Goal: Register for event/course

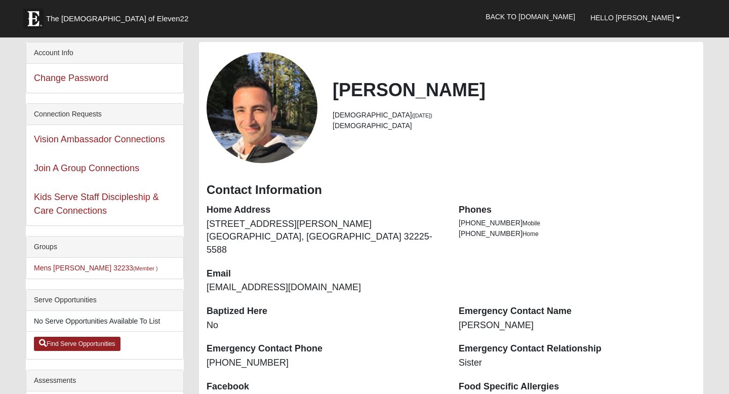
click at [572, 12] on link "Back to [DOMAIN_NAME]" at bounding box center [530, 16] width 105 height 25
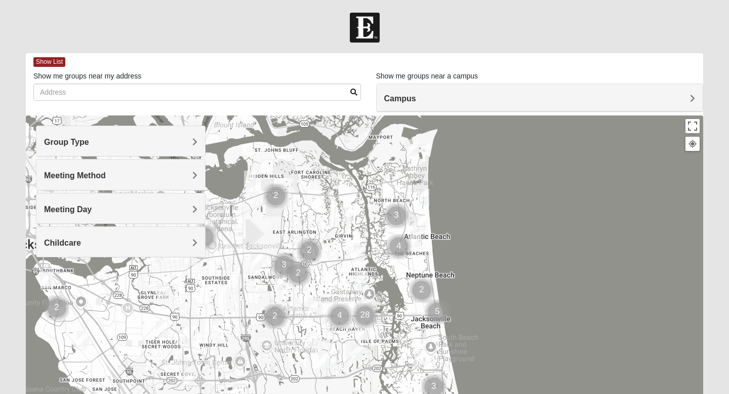
click at [422, 222] on img "Mens Militello 32233" at bounding box center [420, 223] width 12 height 17
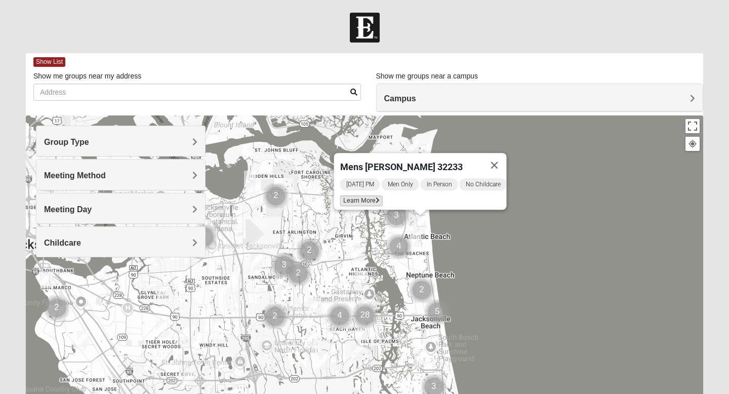
click at [360, 199] on span "Learn More" at bounding box center [361, 201] width 43 height 11
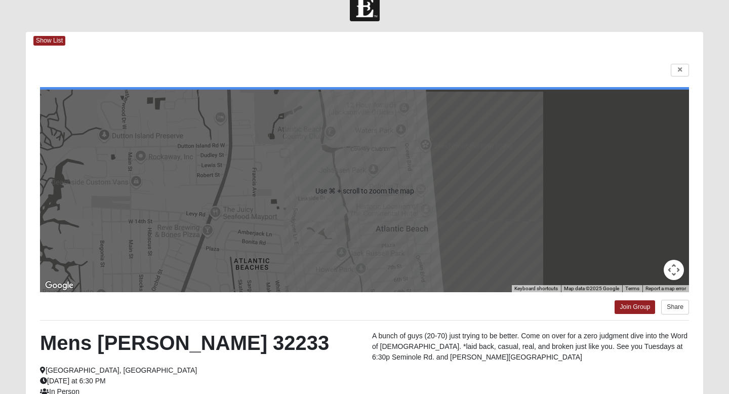
scroll to position [22, 0]
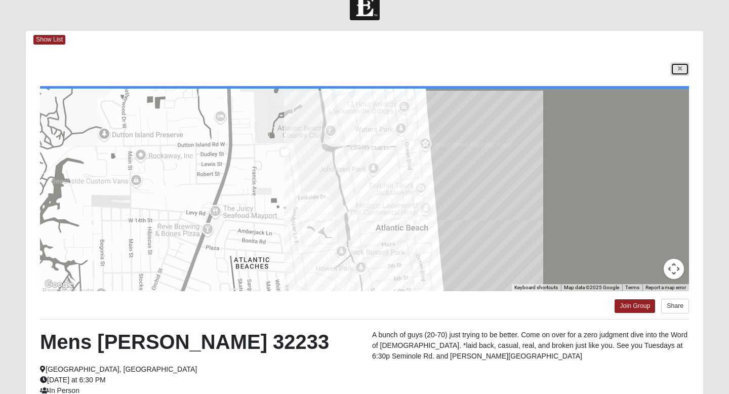
click at [676, 67] on link at bounding box center [680, 69] width 18 height 13
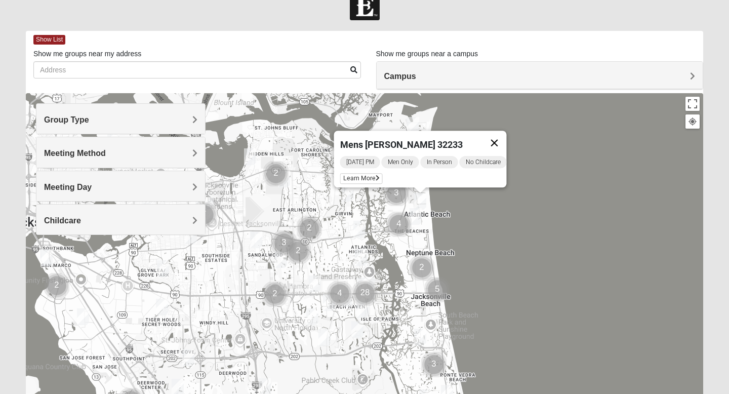
click at [505, 138] on button "Close" at bounding box center [495, 143] width 24 height 24
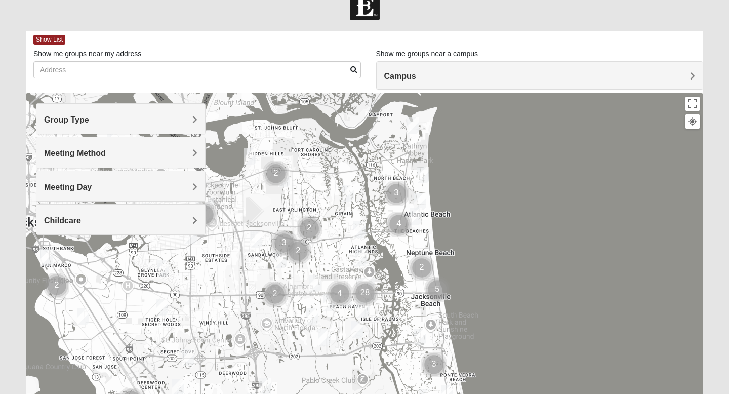
click at [425, 174] on img "Mixed Lammie 32233" at bounding box center [423, 175] width 12 height 17
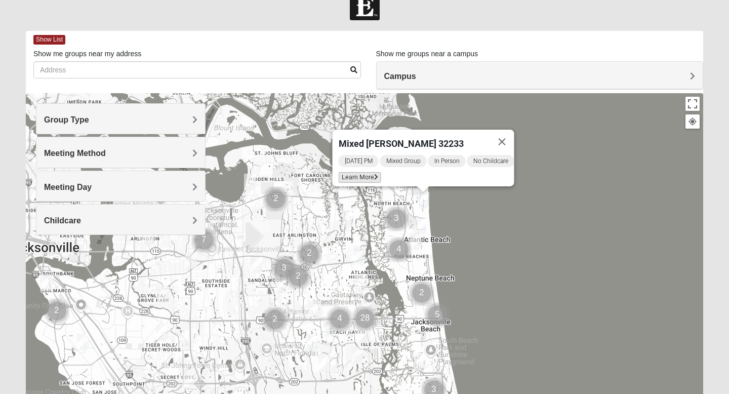
click at [362, 172] on span "Learn More" at bounding box center [360, 177] width 43 height 11
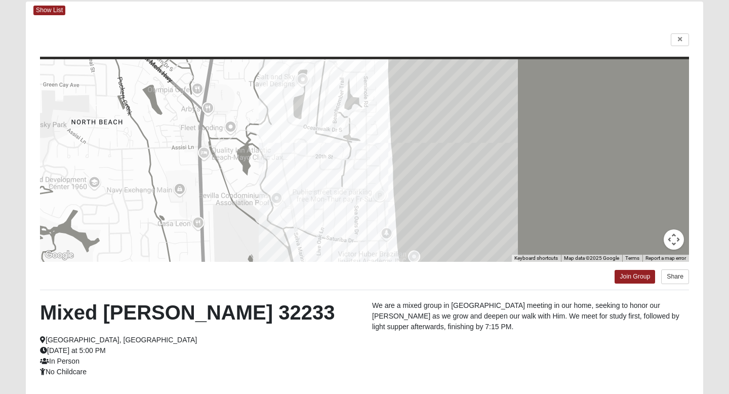
scroll to position [55, 0]
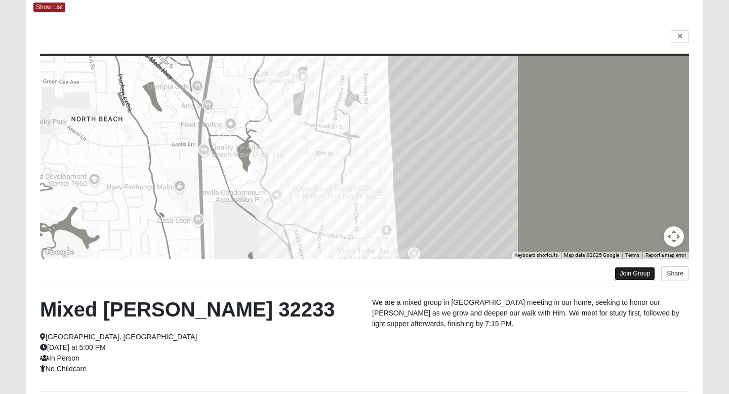
click at [628, 274] on link "Join Group" at bounding box center [635, 274] width 41 height 14
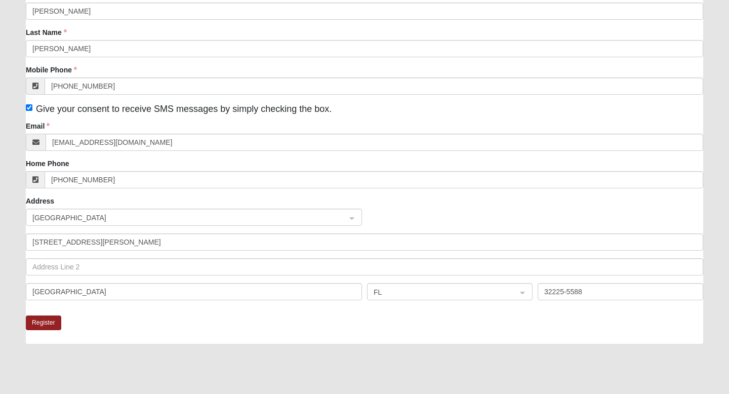
scroll to position [132, 0]
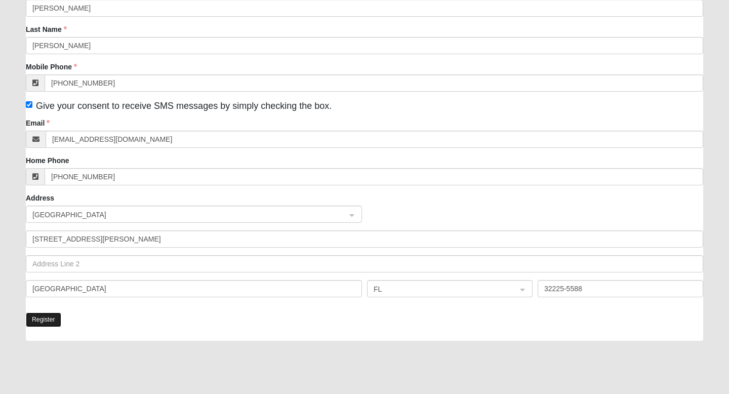
click at [51, 323] on button "Register" at bounding box center [43, 320] width 35 height 15
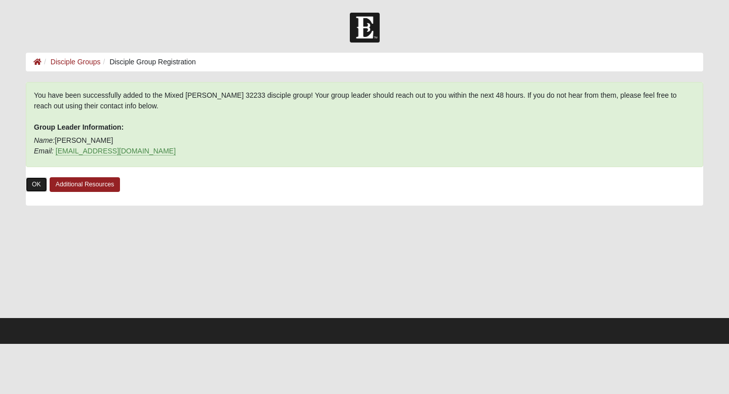
click at [34, 182] on link "OK" at bounding box center [36, 184] width 21 height 15
